Goal: Task Accomplishment & Management: Manage account settings

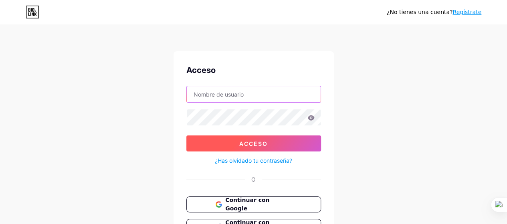
type input "[EMAIL_ADDRESS][DOMAIN_NAME]"
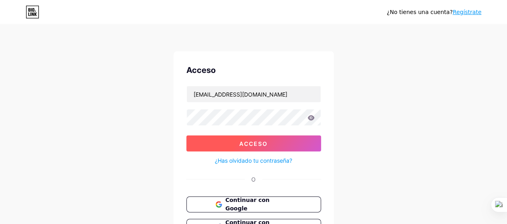
click at [258, 144] on font "Acceso" at bounding box center [253, 143] width 28 height 7
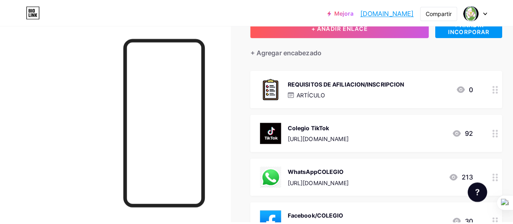
scroll to position [80, 0]
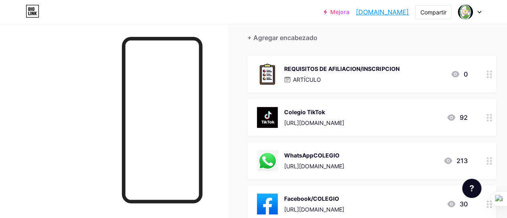
click at [370, 80] on div "ARTÍCULO" at bounding box center [341, 79] width 115 height 8
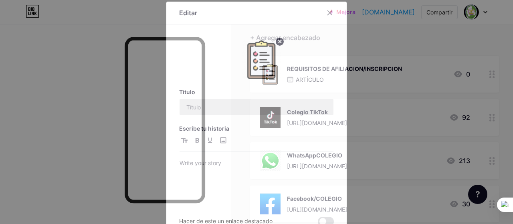
type input "REQUISITOS DE AFILIACION/INSCRIPCION"
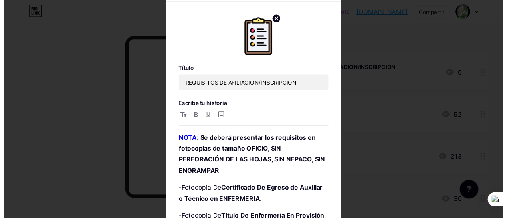
scroll to position [0, 0]
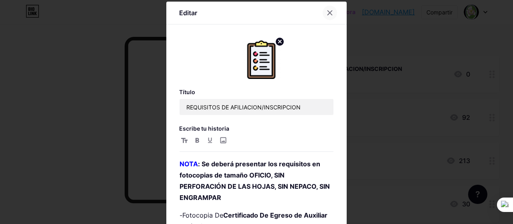
click at [328, 16] on div at bounding box center [330, 13] width 14 height 14
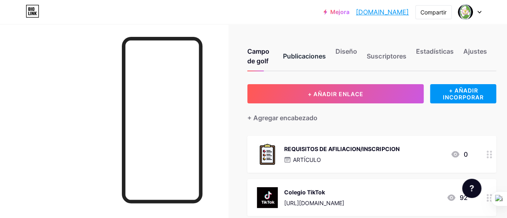
click at [300, 55] on font "Publicaciones" at bounding box center [304, 56] width 43 height 8
click at [349, 48] on font "Diseño" at bounding box center [347, 51] width 22 height 8
click at [312, 61] on div "Publicaciones" at bounding box center [304, 59] width 43 height 24
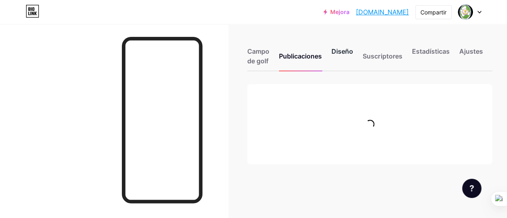
click at [345, 53] on font "Diseño" at bounding box center [343, 51] width 22 height 8
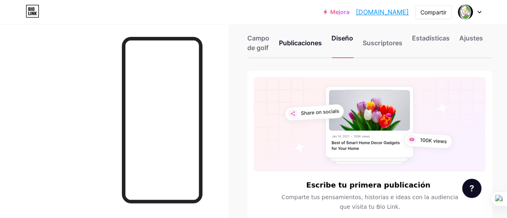
scroll to position [1, 0]
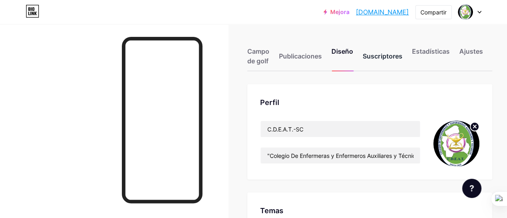
click at [381, 61] on div "Suscriptores" at bounding box center [382, 59] width 39 height 24
click at [348, 55] on div "Diseño" at bounding box center [343, 59] width 22 height 24
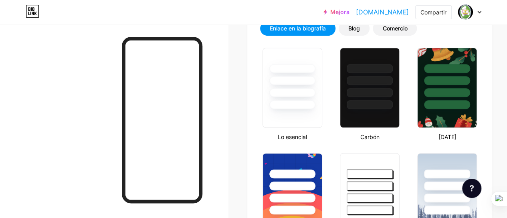
scroll to position [1, 0]
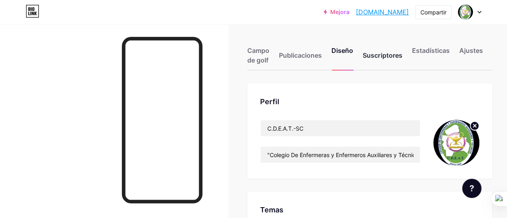
click at [387, 57] on font "Suscriptores" at bounding box center [382, 55] width 39 height 8
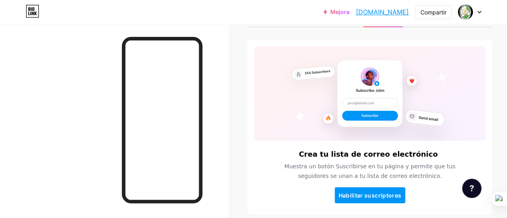
scroll to position [16, 0]
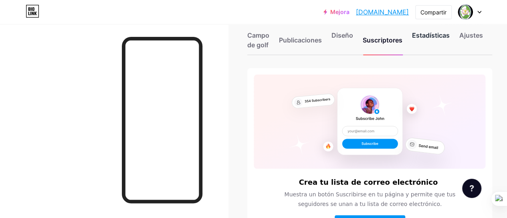
click at [430, 30] on div "Estadísticas" at bounding box center [431, 42] width 38 height 24
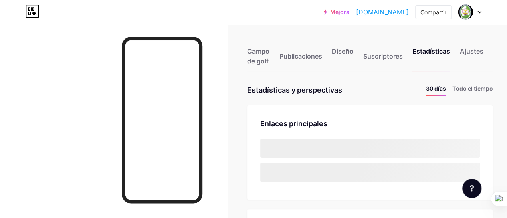
scroll to position [218, 507]
